Goal: Navigation & Orientation: Find specific page/section

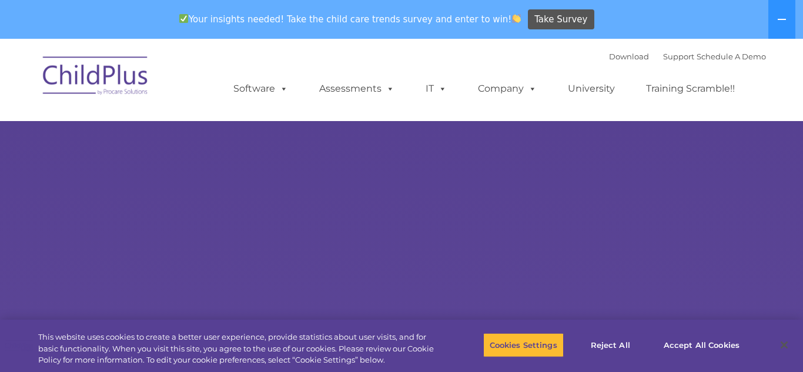
select select "MEDIUM"
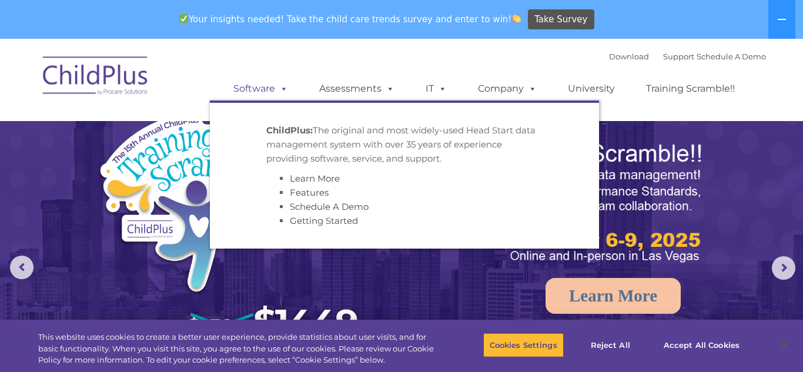
click at [248, 95] on link "Software" at bounding box center [261, 89] width 78 height 24
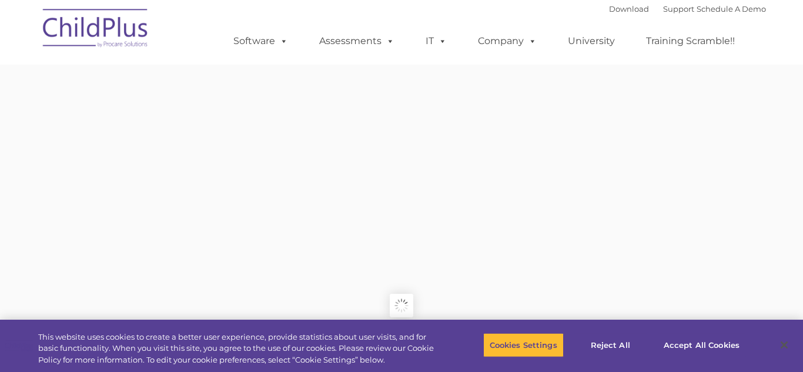
type input ""
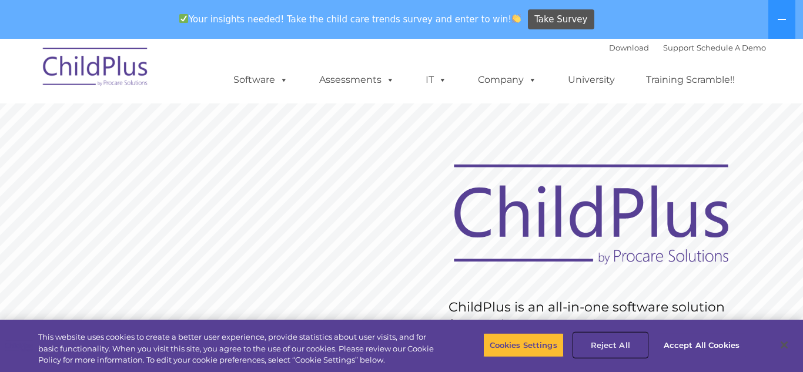
click at [614, 352] on button "Reject All" at bounding box center [610, 345] width 73 height 25
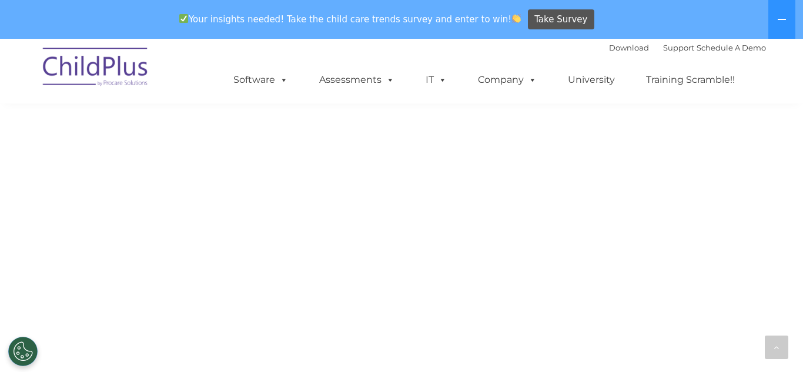
scroll to position [729, 0]
